Goal: Information Seeking & Learning: Learn about a topic

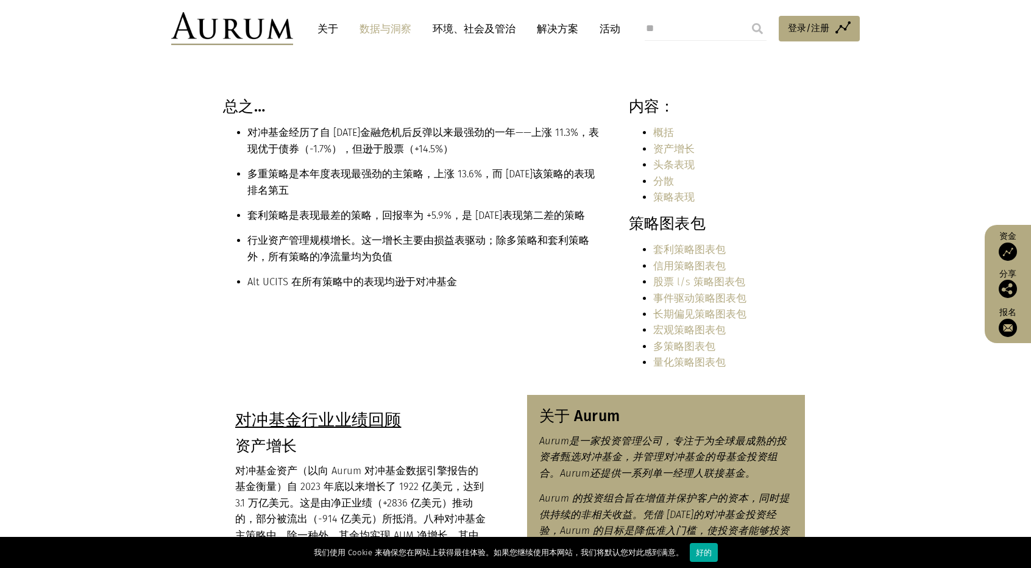
scroll to position [122, 0]
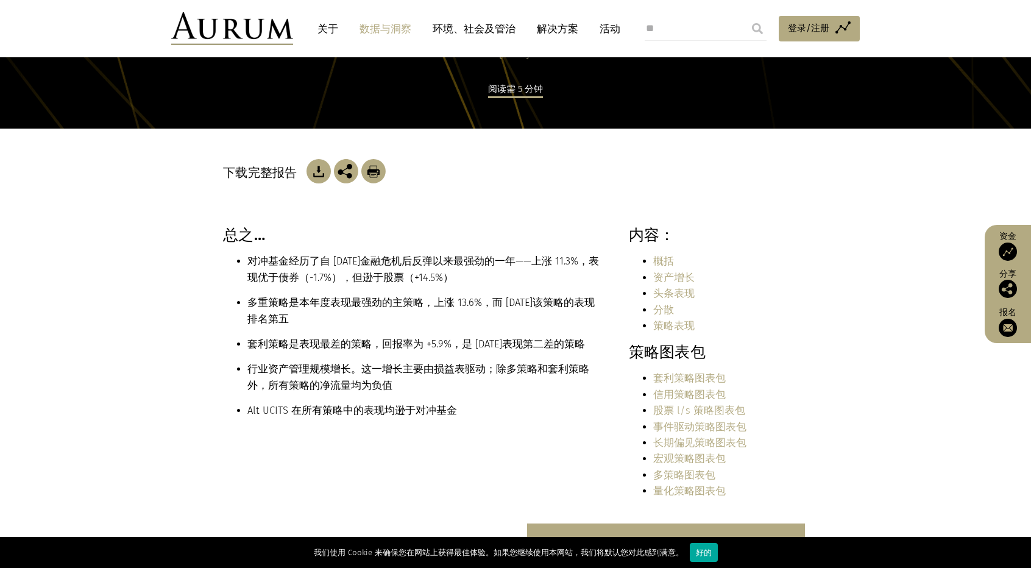
click at [547, 227] on h3 "总之…" at bounding box center [412, 235] width 379 height 18
drag, startPoint x: 707, startPoint y: 170, endPoint x: 726, endPoint y: 172, distance: 19.6
click at [662, 177] on div "下载完整报告" at bounding box center [515, 171] width 585 height 24
drag, startPoint x: 780, startPoint y: 165, endPoint x: 723, endPoint y: 183, distance: 60.1
click at [723, 183] on div "下载完整报告" at bounding box center [515, 177] width 585 height 97
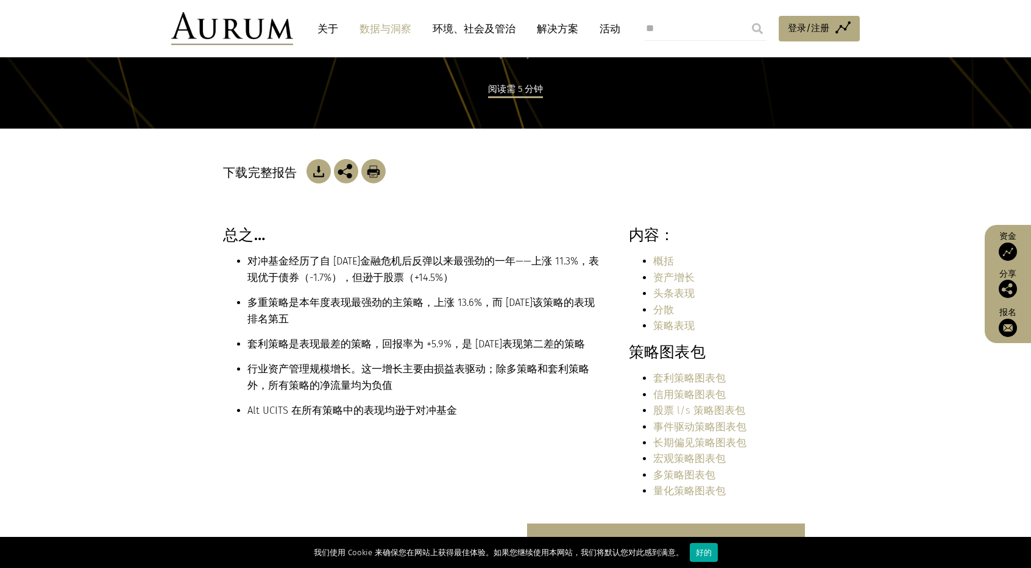
drag, startPoint x: 776, startPoint y: 148, endPoint x: 756, endPoint y: 159, distance: 23.4
click at [737, 168] on div "下载完整报告" at bounding box center [515, 171] width 585 height 24
drag, startPoint x: 802, startPoint y: 135, endPoint x: 762, endPoint y: 142, distance: 40.9
click at [762, 142] on div "下载完整报告" at bounding box center [515, 177] width 585 height 97
drag, startPoint x: 781, startPoint y: 137, endPoint x: 756, endPoint y: 140, distance: 25.1
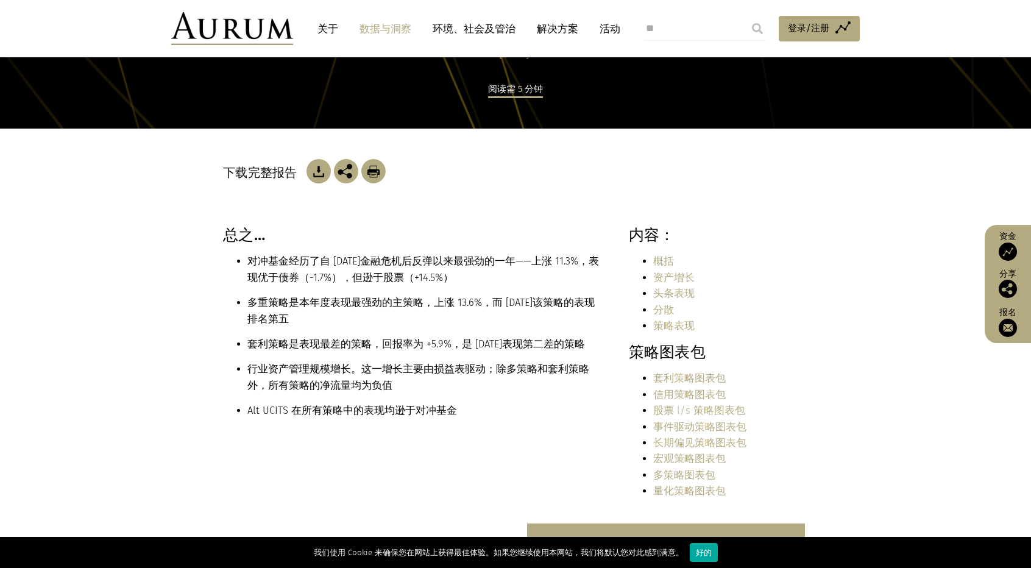
click at [756, 140] on div "下载完整报告" at bounding box center [515, 177] width 585 height 97
click at [788, 133] on div "下载完整报告" at bounding box center [515, 177] width 585 height 97
drag, startPoint x: 843, startPoint y: 99, endPoint x: 790, endPoint y: 117, distance: 56.5
click at [772, 118] on div "阅读需 5 分钟" at bounding box center [515, 105] width 585 height 48
drag, startPoint x: 815, startPoint y: 108, endPoint x: 768, endPoint y: 125, distance: 49.9
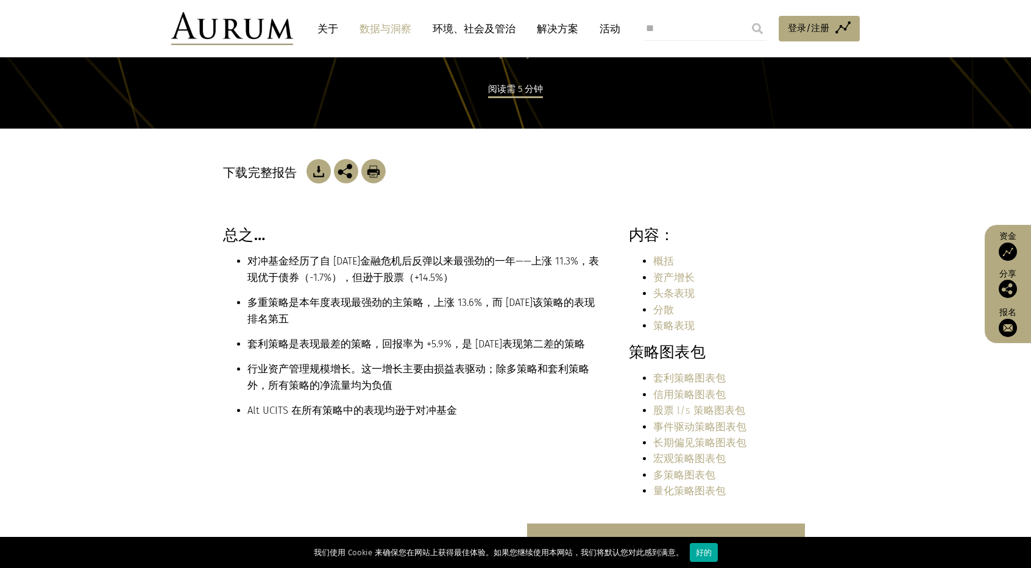
click at [768, 125] on div "阅读需 5 分钟" at bounding box center [515, 105] width 585 height 48
click at [760, 126] on div "阅读需 5 分钟" at bounding box center [515, 105] width 585 height 48
drag, startPoint x: 796, startPoint y: 113, endPoint x: 769, endPoint y: 127, distance: 30.3
click at [769, 127] on div "阅读需 5 分钟" at bounding box center [515, 105] width 585 height 48
click at [768, 127] on div "阅读需 5 分钟" at bounding box center [515, 105] width 585 height 48
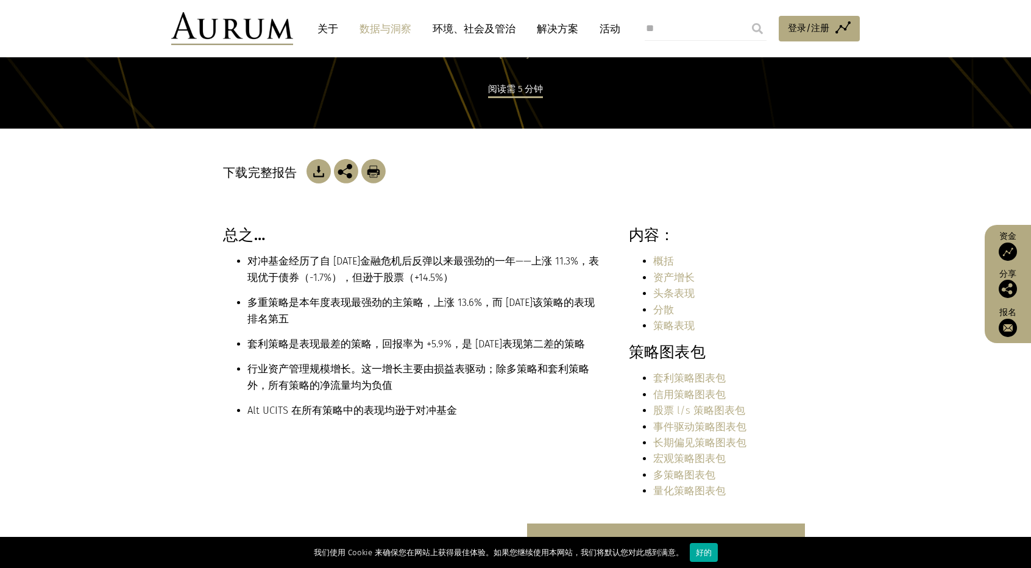
drag, startPoint x: 768, startPoint y: 127, endPoint x: 746, endPoint y: 127, distance: 21.3
click at [746, 127] on div "阅读需 5 分钟" at bounding box center [515, 105] width 585 height 48
drag, startPoint x: 746, startPoint y: 131, endPoint x: 730, endPoint y: 135, distance: 16.3
click at [721, 136] on div "下载完整报告" at bounding box center [515, 177] width 585 height 97
drag, startPoint x: 760, startPoint y: 122, endPoint x: 698, endPoint y: 144, distance: 65.9
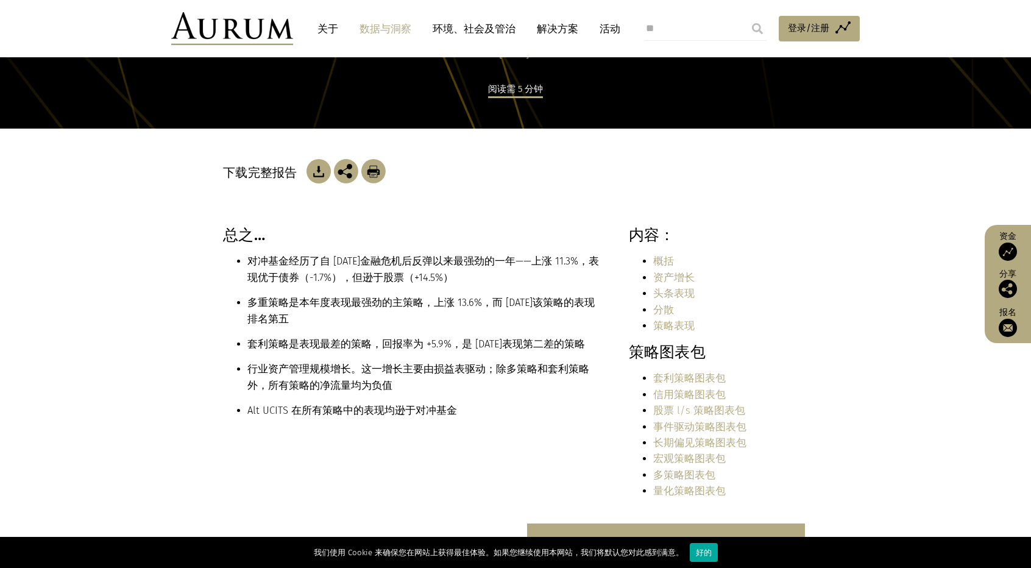
click at [698, 144] on div "下载完整报告" at bounding box center [515, 177] width 585 height 97
drag, startPoint x: 776, startPoint y: 126, endPoint x: 712, endPoint y: 138, distance: 65.6
click at [712, 138] on div "下载完整报告" at bounding box center [515, 177] width 585 height 97
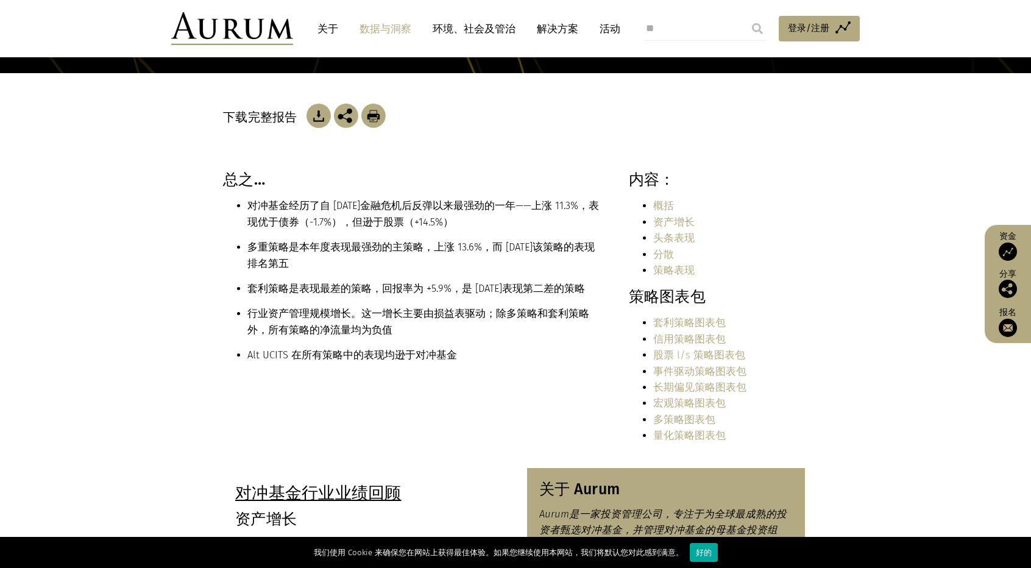
scroll to position [183, 0]
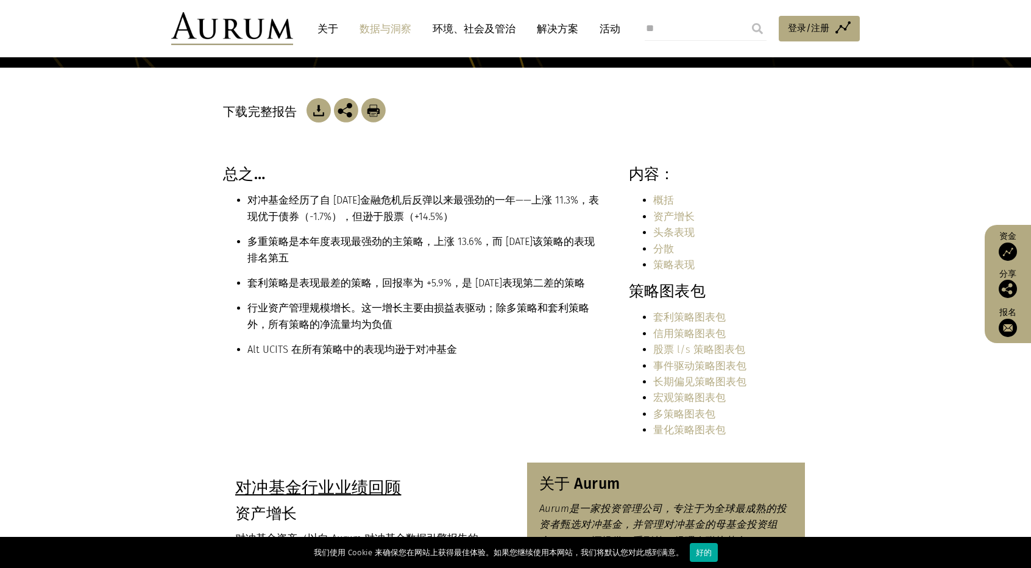
drag, startPoint x: 779, startPoint y: 96, endPoint x: 799, endPoint y: 102, distance: 21.6
click at [758, 112] on div "下载完整报告" at bounding box center [515, 110] width 585 height 24
drag, startPoint x: 816, startPoint y: 102, endPoint x: 775, endPoint y: 115, distance: 43.4
click at [773, 116] on div "下载完整报告" at bounding box center [515, 110] width 585 height 24
drag, startPoint x: 792, startPoint y: 108, endPoint x: 743, endPoint y: 115, distance: 49.2
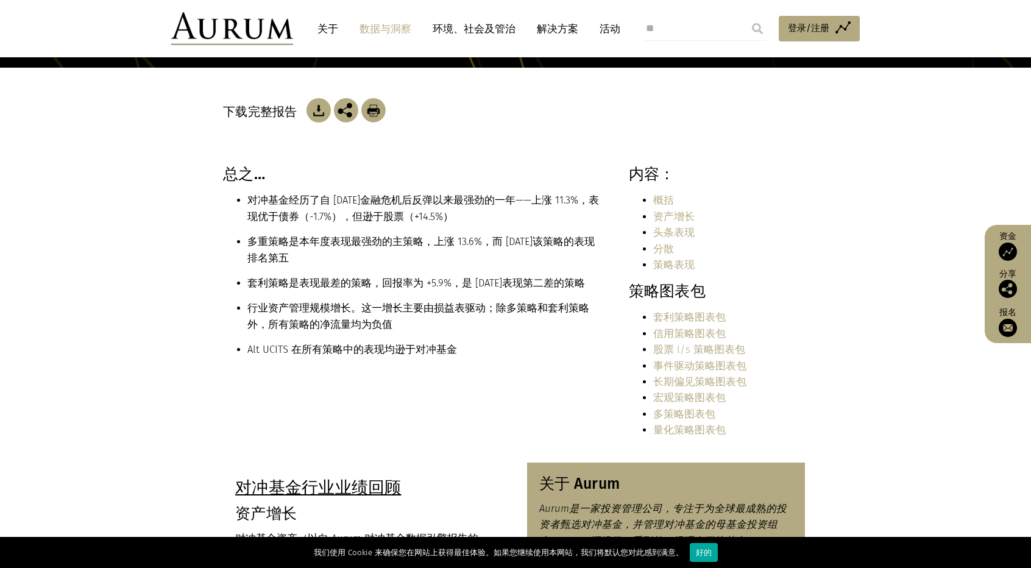
click at [743, 115] on div "下载完整报告" at bounding box center [515, 110] width 585 height 24
drag, startPoint x: 802, startPoint y: 96, endPoint x: 746, endPoint y: 114, distance: 58.4
click at [746, 114] on div "下载完整报告" at bounding box center [515, 110] width 585 height 24
drag, startPoint x: 746, startPoint y: 114, endPoint x: 731, endPoint y: 115, distance: 15.2
click at [731, 115] on div "下载完整报告" at bounding box center [515, 110] width 585 height 24
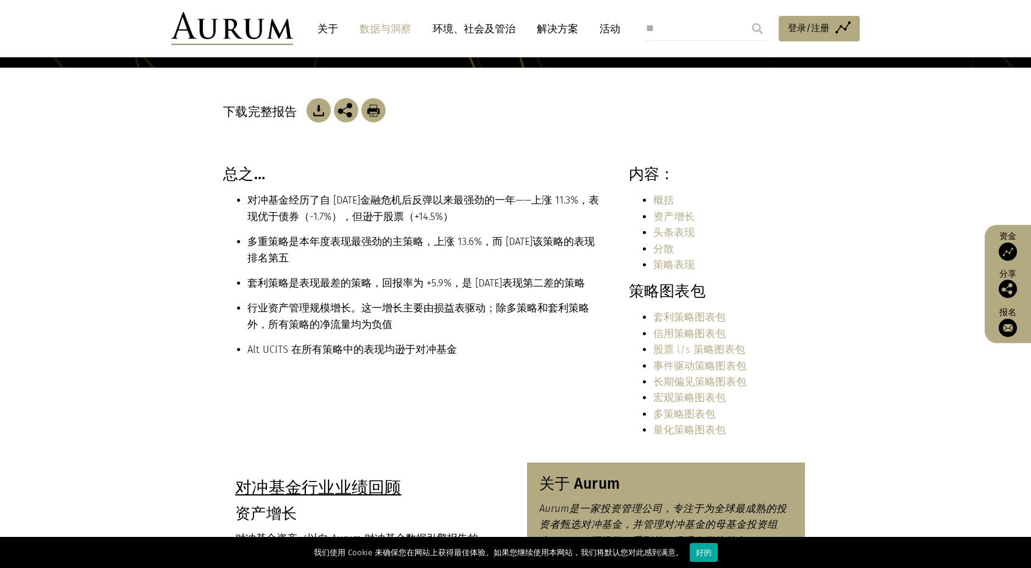
drag, startPoint x: 600, startPoint y: 131, endPoint x: 560, endPoint y: 144, distance: 41.6
click at [560, 144] on div "下载完整报告" at bounding box center [515, 116] width 585 height 97
drag, startPoint x: 560, startPoint y: 144, endPoint x: 529, endPoint y: 148, distance: 30.8
click at [529, 148] on div "下载完整报告" at bounding box center [515, 116] width 585 height 97
drag, startPoint x: 529, startPoint y: 148, endPoint x: 507, endPoint y: 154, distance: 23.2
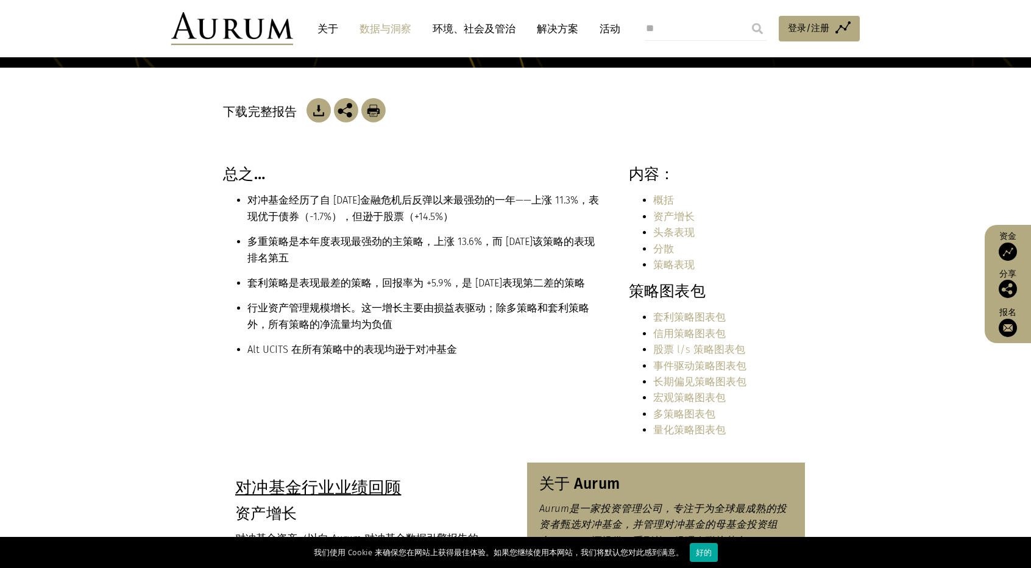
click at [507, 154] on div "下载完整报告" at bounding box center [515, 116] width 585 height 97
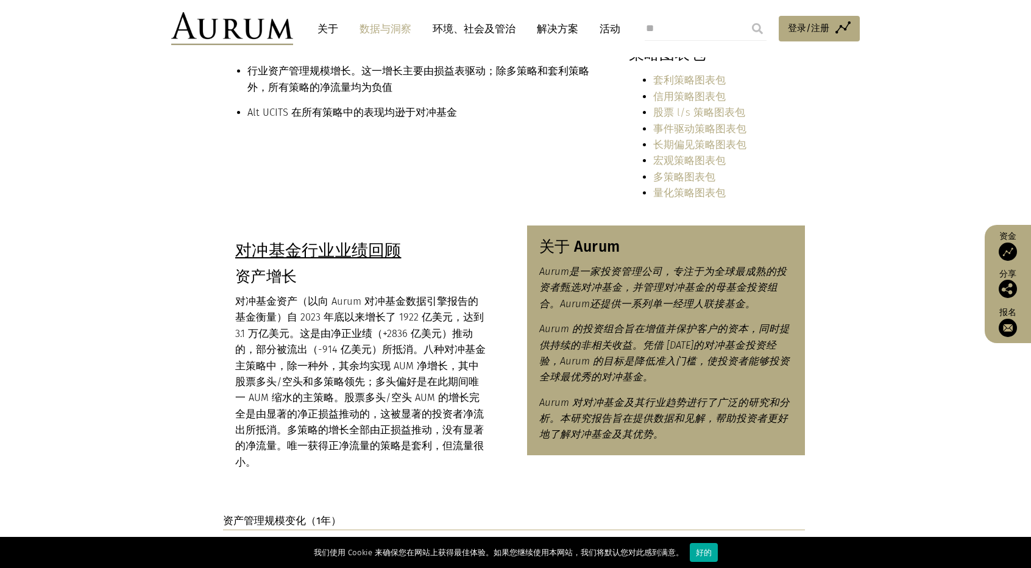
scroll to position [427, 0]
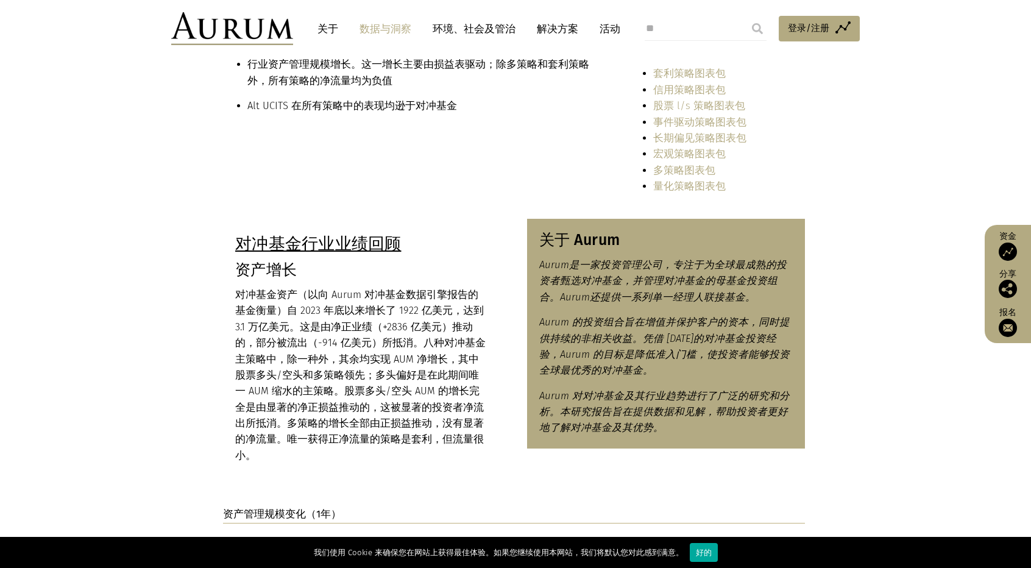
drag, startPoint x: 528, startPoint y: 171, endPoint x: 458, endPoint y: 183, distance: 71.2
click at [457, 183] on div "总之… 对冲基金经历了自 [DATE]金融危机后反弹以来最强劲的一年——上涨 11.3%，表现优于债券（-1.7%），但逊于股票（+14.5%） 多重策略是本…" at bounding box center [515, 62] width 609 height 282
drag, startPoint x: 458, startPoint y: 183, endPoint x: 439, endPoint y: 192, distance: 20.7
click at [439, 192] on div "总之… 对冲基金经历了自 [DATE]金融危机后反弹以来最强劲的一年——上涨 11.3%，表现优于债券（-1.7%），但逊于股票（+14.5%） 多重策略是本…" at bounding box center [515, 62] width 609 height 282
click at [705, 555] on font "好的" at bounding box center [704, 552] width 16 height 9
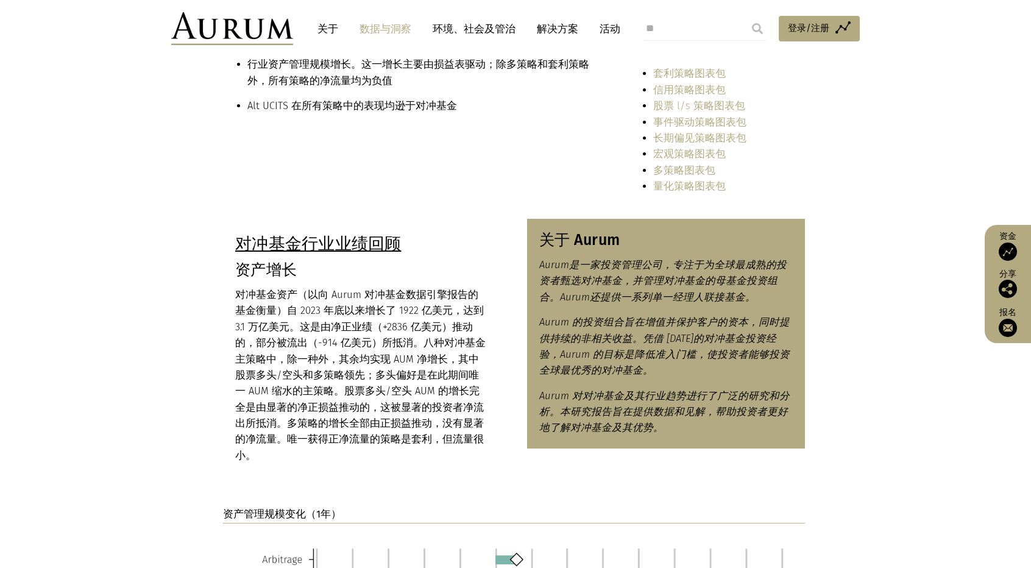
drag, startPoint x: 474, startPoint y: 339, endPoint x: 433, endPoint y: 343, distance: 41.6
click at [433, 343] on font "对冲基金资产（以向 Aurum 对冲基金数据引擎报告的基金衡量）自 2023 年底以来增长了 1922 亿美元，达到 3.1 万亿美元。这是由净正业绩（+28…" at bounding box center [360, 335] width 250 height 92
drag, startPoint x: 433, startPoint y: 343, endPoint x: 406, endPoint y: 355, distance: 28.6
click at [406, 355] on font "对冲基金资产（以向 Aurum 对冲基金数据引擎报告的基金衡量）自 2023 年底以来增长了 1922 亿美元，达到 3.1 万亿美元。这是由净正业绩（+28…" at bounding box center [360, 335] width 250 height 92
click at [469, 355] on font "对冲基金资产（以向 Aurum 对冲基金数据引擎报告的基金衡量）自 2023 年底以来增长了 1922 亿美元，达到 3.1 万亿美元。这是由净正业绩（+28…" at bounding box center [360, 335] width 250 height 92
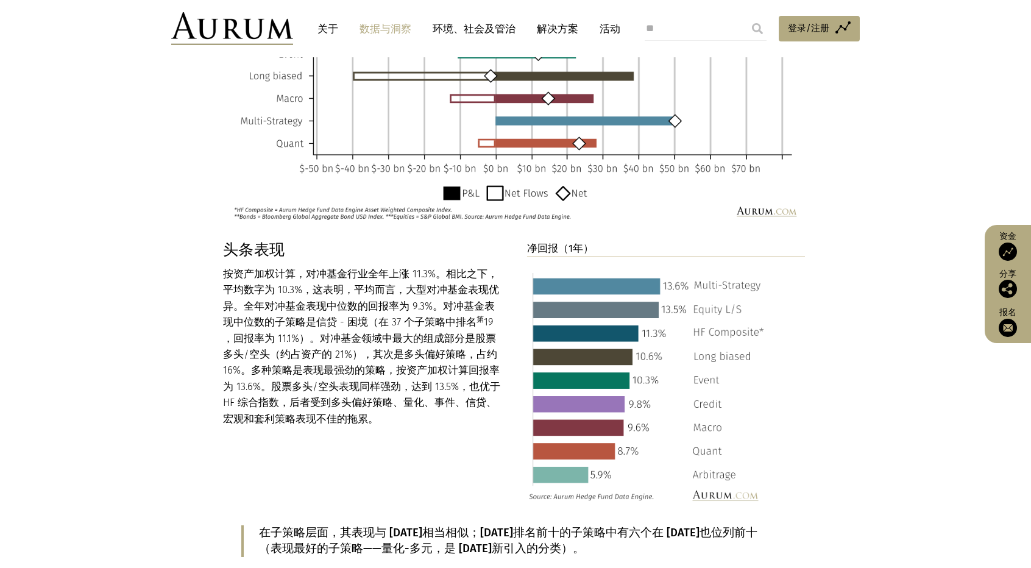
scroll to position [1036, 0]
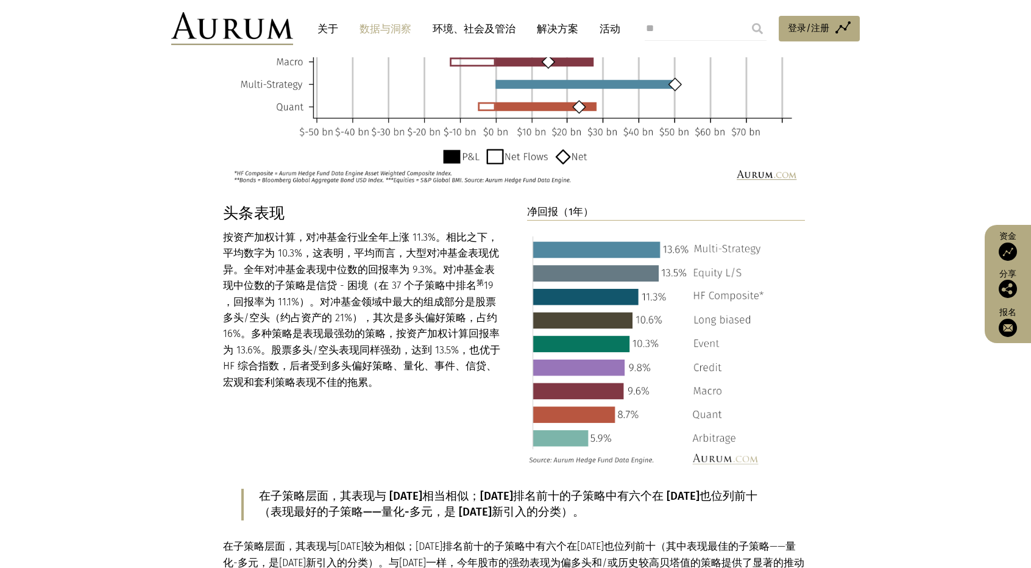
drag, startPoint x: 829, startPoint y: 230, endPoint x: 825, endPoint y: 211, distance: 19.2
click at [825, 211] on section "头条表现 按资产加权计算，对冲基金行业全年上涨 11.3%。相比之下，平均数字为 10.3%，这表明，平均而言，大型对冲基金表现优异。全年对冲基金表现中位数的…" at bounding box center [515, 550] width 1031 height 692
drag, startPoint x: 829, startPoint y: 204, endPoint x: 780, endPoint y: 204, distance: 48.7
click at [780, 204] on p "净回报（1年）" at bounding box center [666, 212] width 278 height 16
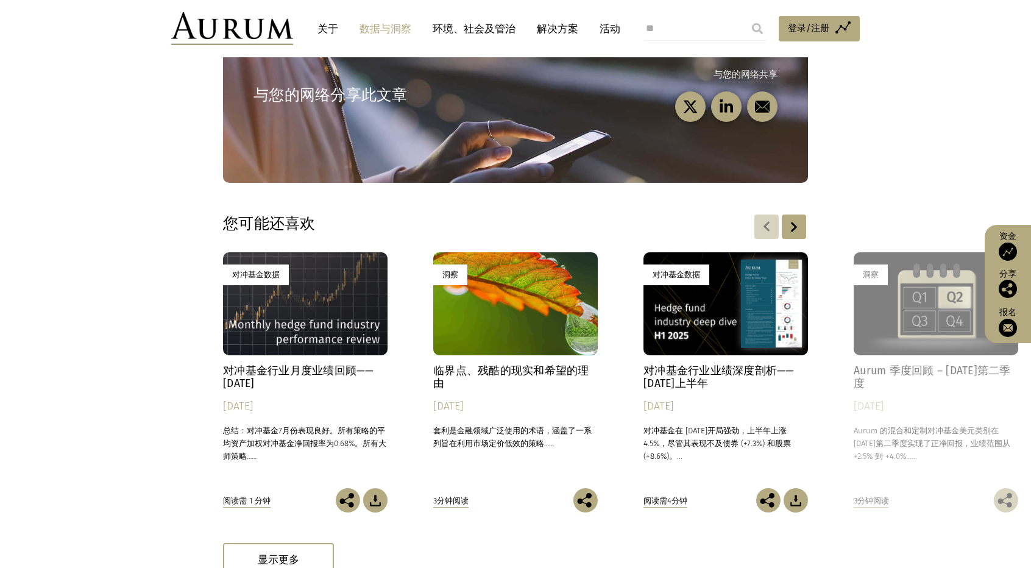
scroll to position [3290, 0]
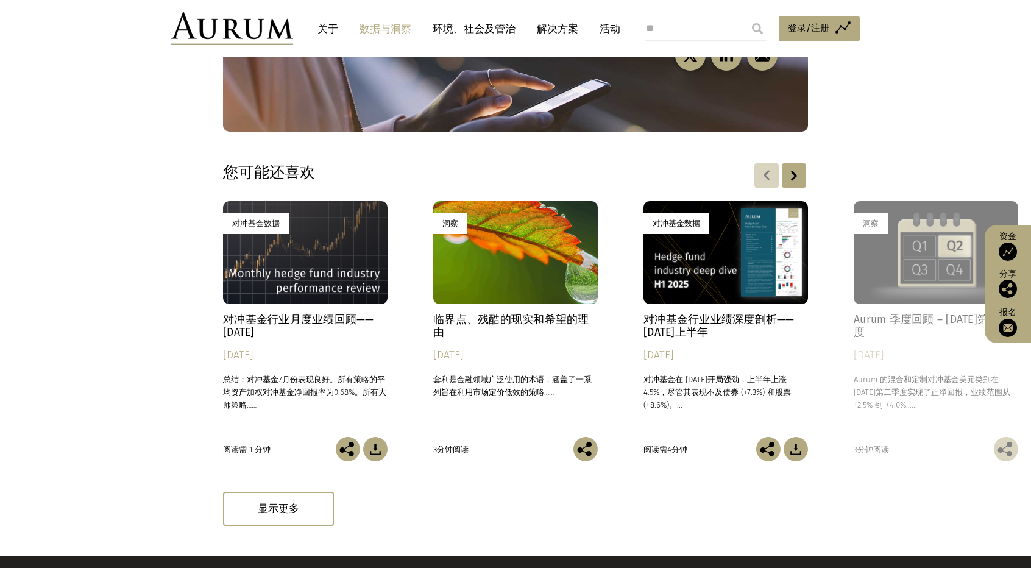
drag, startPoint x: 851, startPoint y: 172, endPoint x: 840, endPoint y: 172, distance: 10.4
click at [840, 172] on section "您可能还喜欢 对冲基金数据 对冲基金行业月度业绩回顾——[DATE] [DATE] 总结：对冲基金7月份表现良好。所有策略的平均 资产加权 对冲基金净回报率为…" at bounding box center [515, 344] width 1031 height 425
drag, startPoint x: 849, startPoint y: 169, endPoint x: 873, endPoint y: 158, distance: 25.6
click at [871, 159] on section "您可能还喜欢 对冲基金数据 对冲基金行业月度业绩回顾——[DATE] [DATE] 总结：对冲基金7月份表现良好。所有策略的平均 资产加权 对冲基金净回报率为…" at bounding box center [515, 344] width 1031 height 425
drag, startPoint x: 875, startPoint y: 158, endPoint x: 912, endPoint y: 152, distance: 37.1
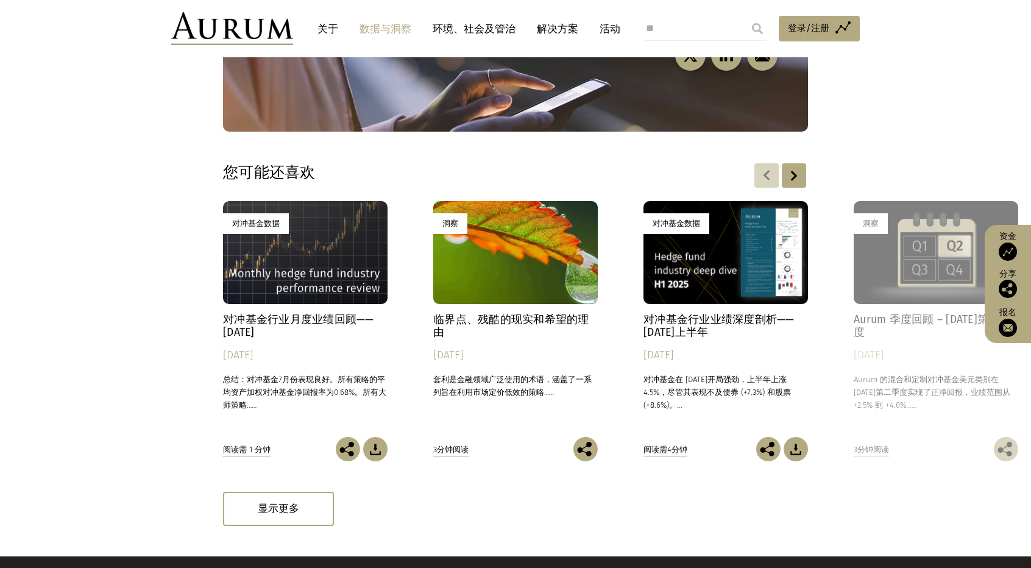
click at [912, 152] on section "您可能还喜欢 对冲基金数据 对冲基金行业月度业绩回顾——[DATE] [DATE] 总结：对冲基金7月份表现良好。所有策略的平均 资产加权 对冲基金净回报率为…" at bounding box center [515, 344] width 1031 height 425
drag, startPoint x: 913, startPoint y: 152, endPoint x: 969, endPoint y: 149, distance: 56.7
click at [969, 149] on section "您可能还喜欢 对冲基金数据 对冲基金行业月度业绩回顾——[DATE] [DATE] 总结：对冲基金7月份表现良好。所有策略的平均 资产加权 对冲基金净回报率为…" at bounding box center [515, 344] width 1031 height 425
drag
click at [979, 124] on section "与您的网络分享此文章 与您的网络共享" at bounding box center [515, 28] width 1031 height 207
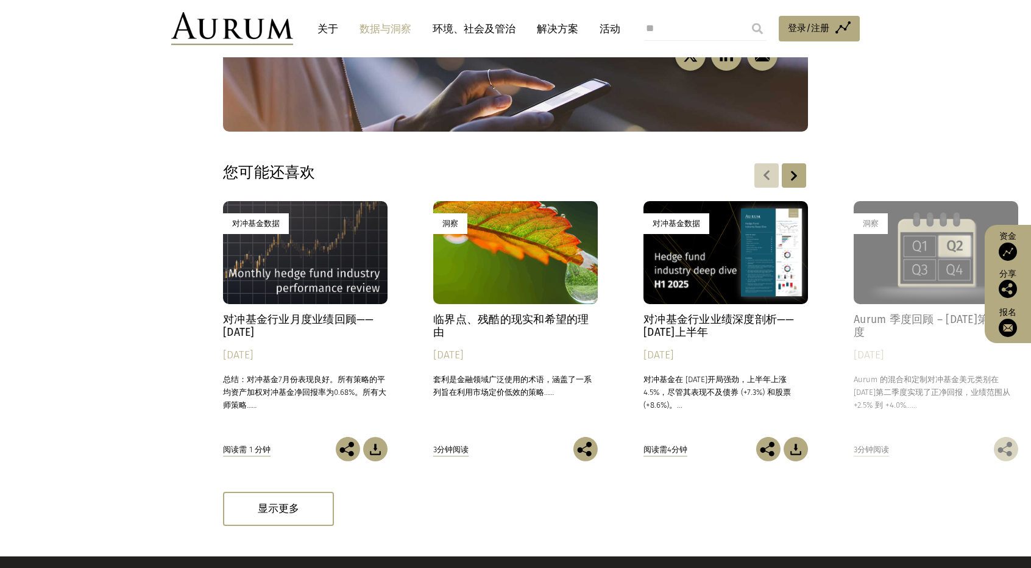
click at [977, 104] on section "与您的网络分享此文章 与您的网络共享" at bounding box center [515, 28] width 1031 height 207
click at [980, 80] on section "与您的网络分享此文章 与您的网络共享" at bounding box center [515, 28] width 1031 height 207
click at [975, 72] on section "与您的网络分享此文章 与您的网络共享" at bounding box center [515, 28] width 1031 height 207
